Goal: Task Accomplishment & Management: Manage account settings

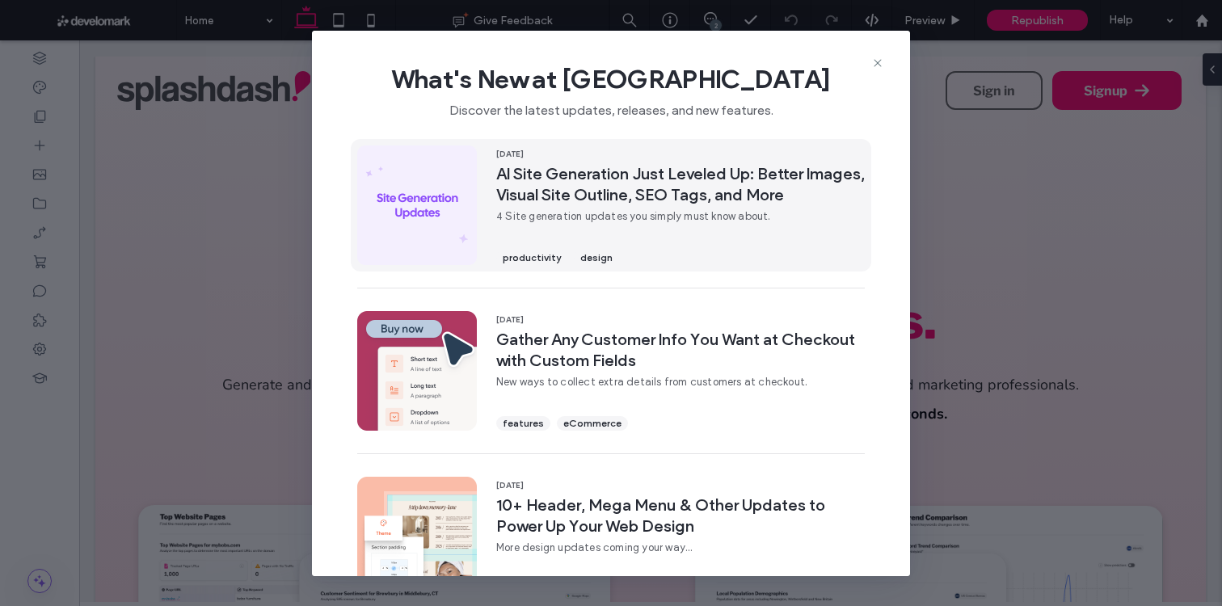
click at [624, 194] on span "AI Site Generation Just Leveled Up: Better Images, Visual Site Outline, SEO Tag…" at bounding box center [680, 184] width 369 height 42
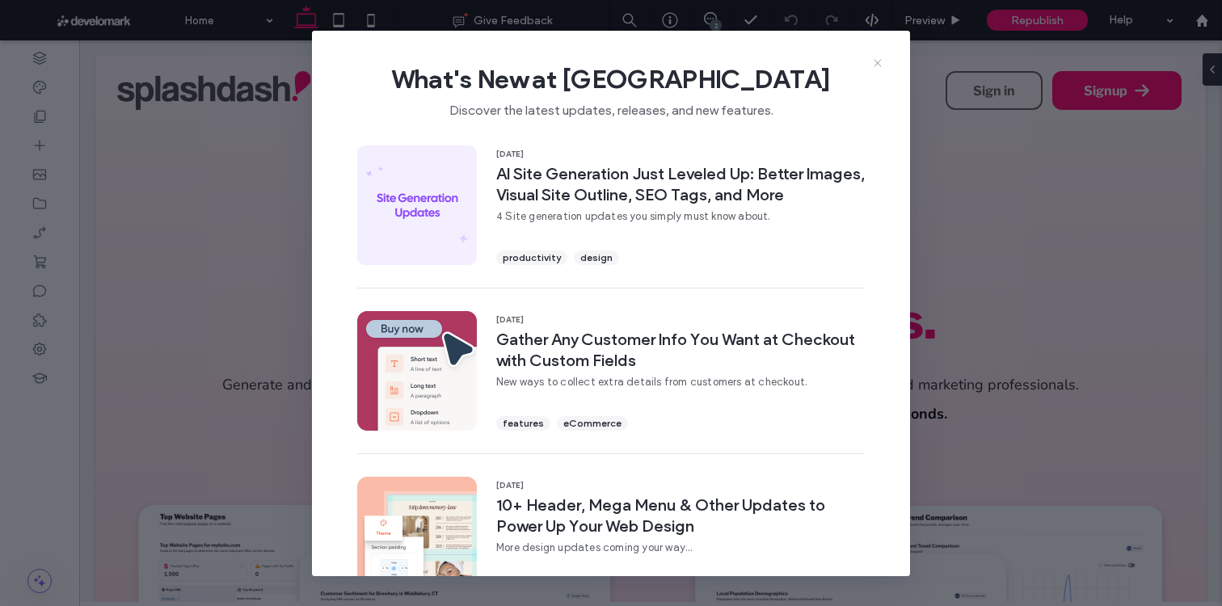
click at [882, 57] on icon at bounding box center [877, 63] width 13 height 13
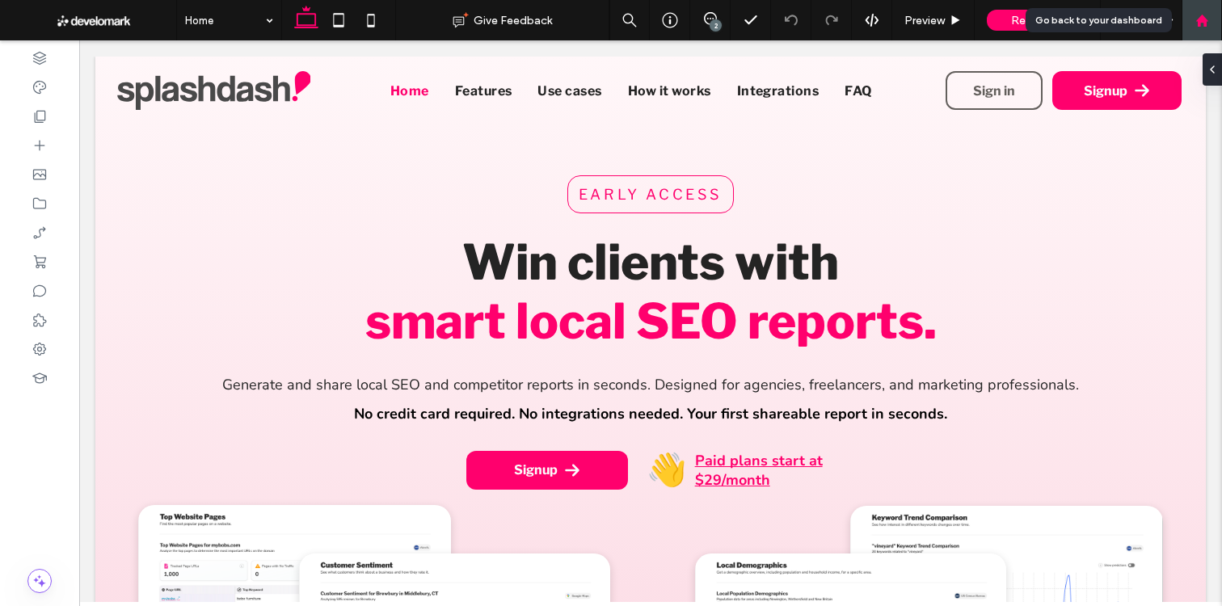
click at [1203, 35] on div at bounding box center [1201, 20] width 40 height 40
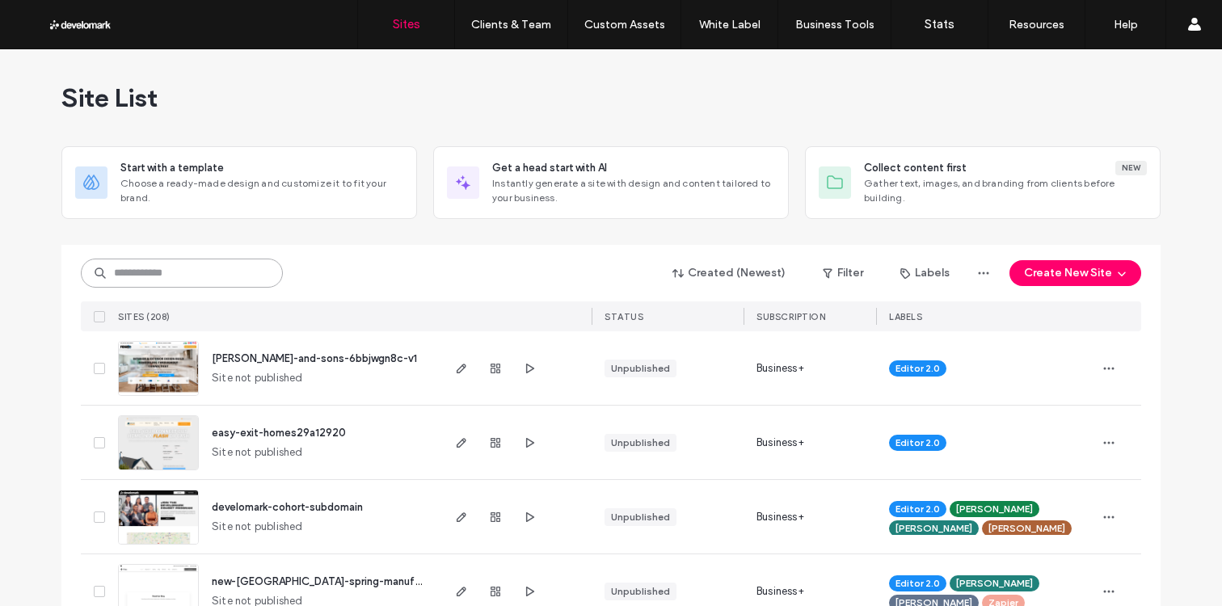
click at [208, 284] on input at bounding box center [182, 273] width 202 height 29
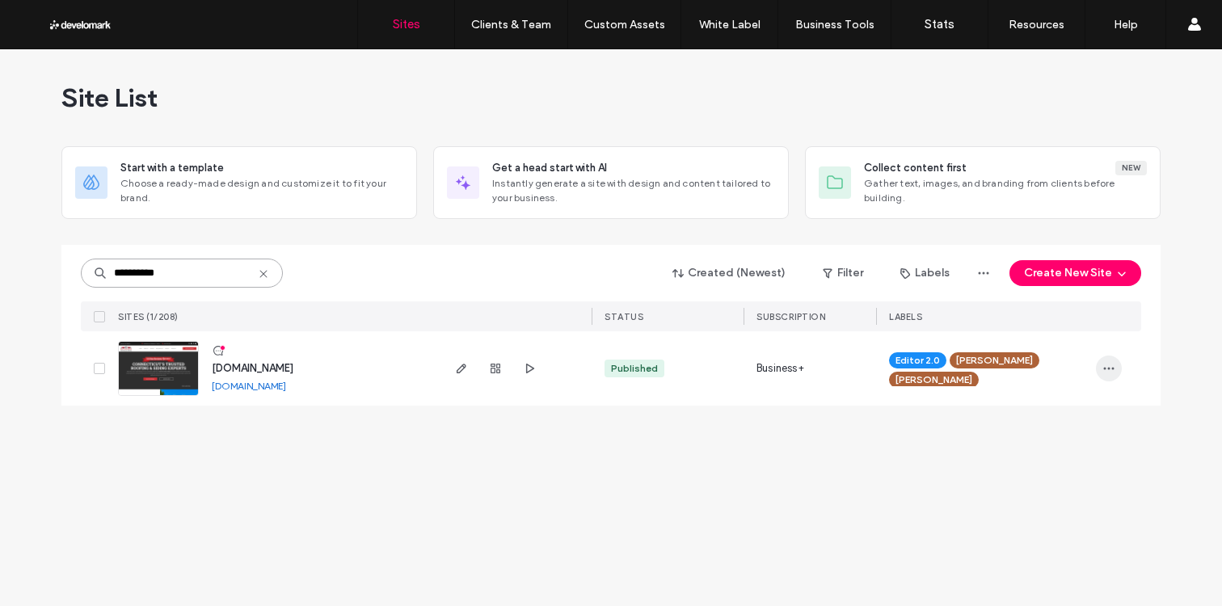
type input "**********"
click at [1105, 362] on icon "button" at bounding box center [1108, 368] width 13 height 13
click at [1043, 514] on span "Transfer Site" at bounding box center [1040, 512] width 65 height 16
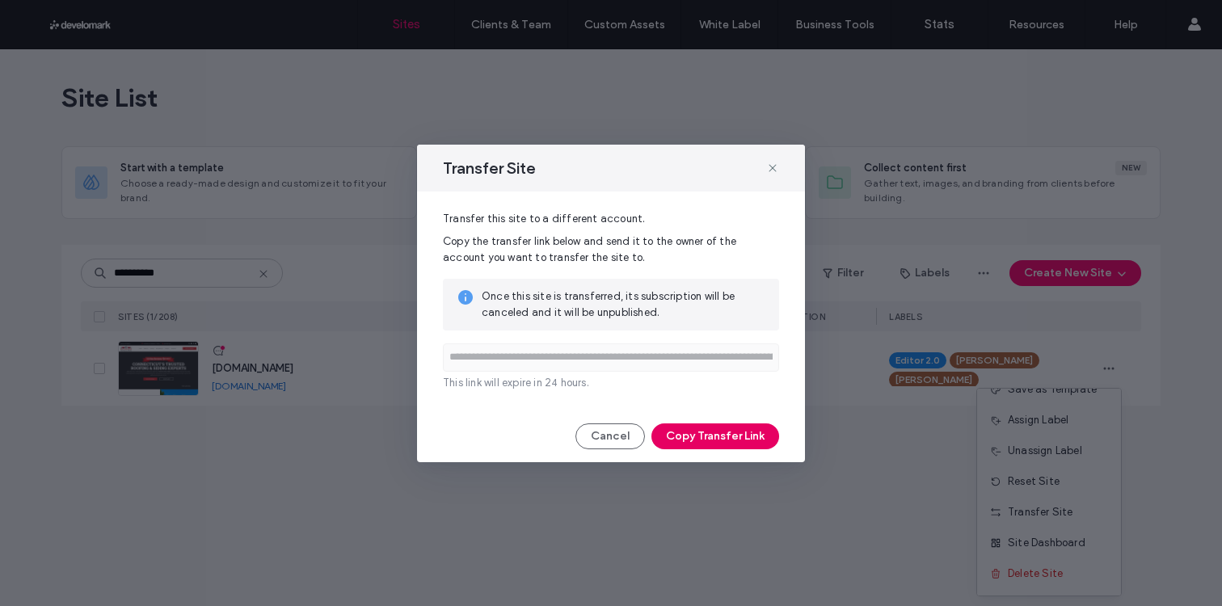
click at [684, 441] on button "Copy Transfer Link" at bounding box center [715, 436] width 128 height 26
